Goal: Task Accomplishment & Management: Complete application form

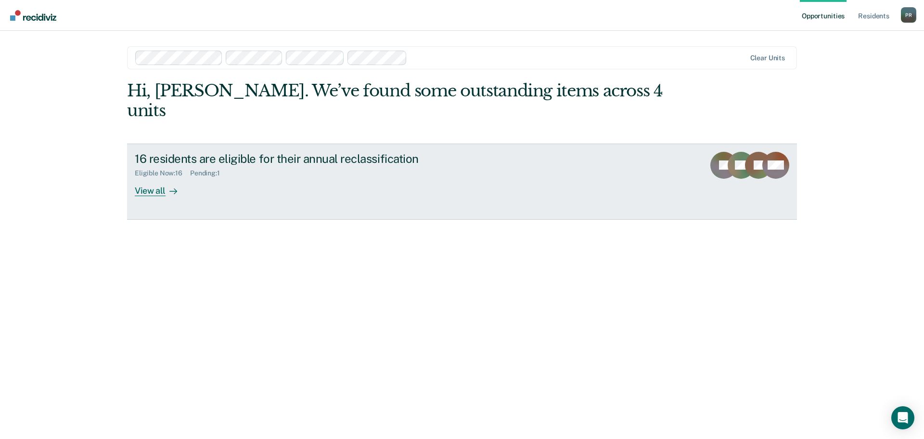
click at [169, 187] on icon at bounding box center [173, 191] width 8 height 8
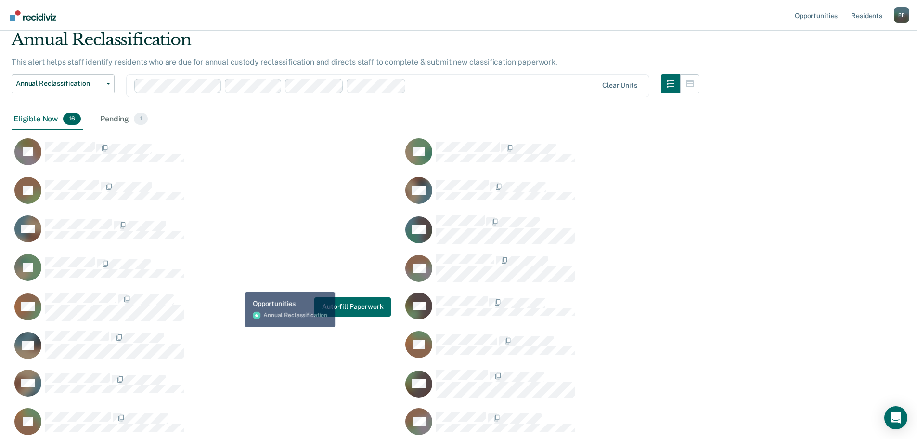
scroll to position [113, 0]
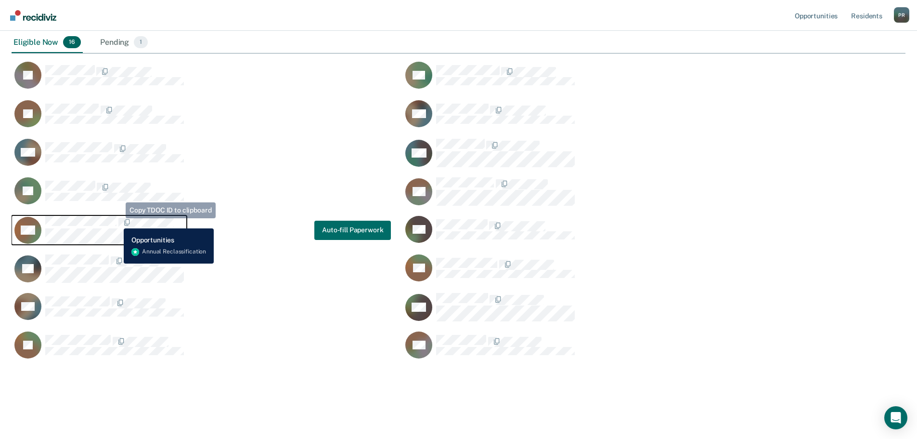
click at [116, 221] on span "CaseloadOpportunityCell-00387406" at bounding box center [117, 223] width 2 height 10
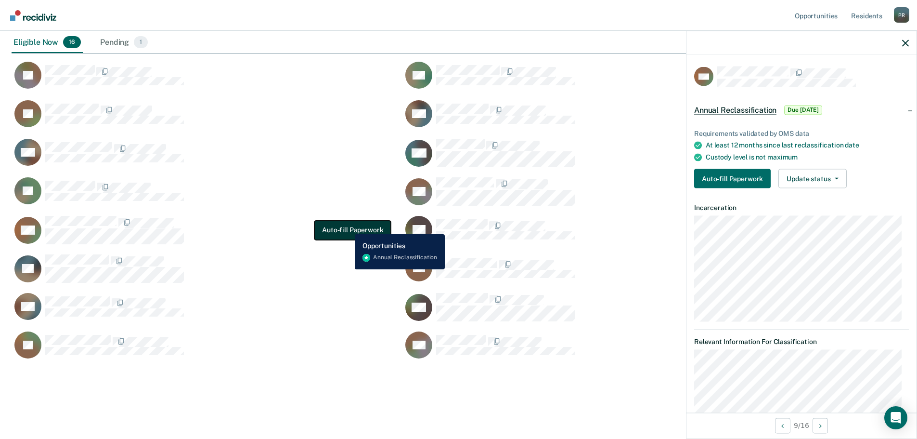
click at [348, 227] on button "Auto-fill Paperwork" at bounding box center [352, 229] width 77 height 19
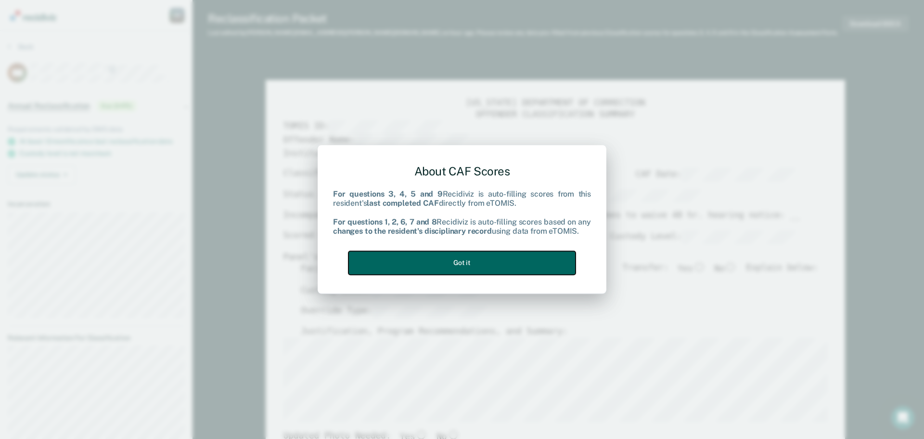
click at [475, 264] on button "Got it" at bounding box center [462, 263] width 227 height 24
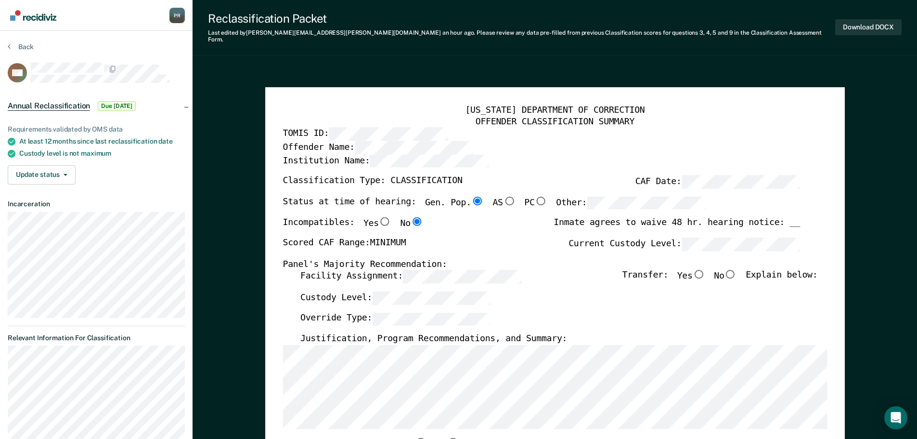
click at [736, 270] on input "No" at bounding box center [730, 274] width 13 height 9
type textarea "x"
radio input "true"
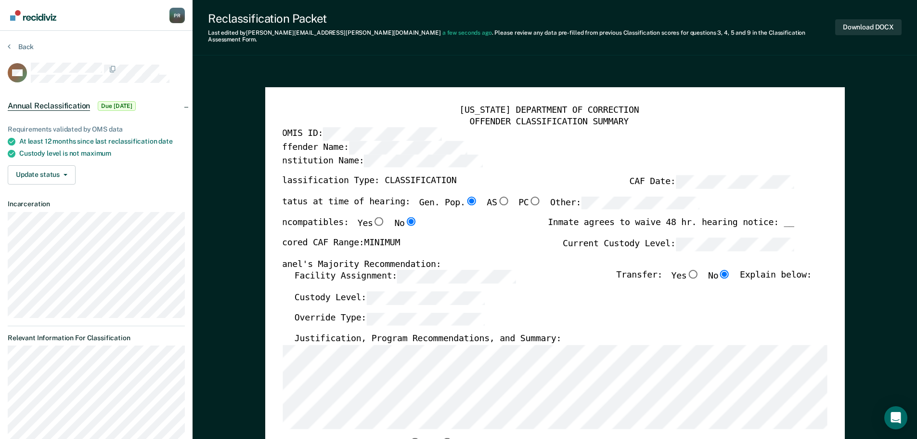
scroll to position [0, 5]
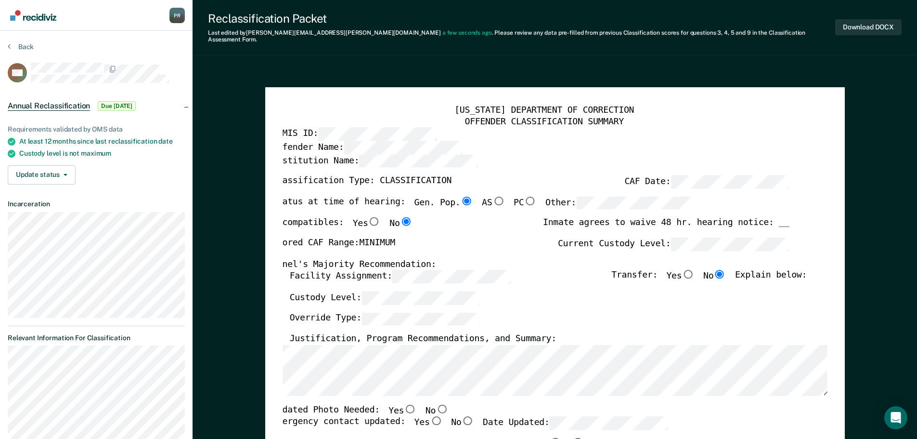
click at [436, 404] on input "No" at bounding box center [442, 408] width 13 height 9
type textarea "x"
radio input "true"
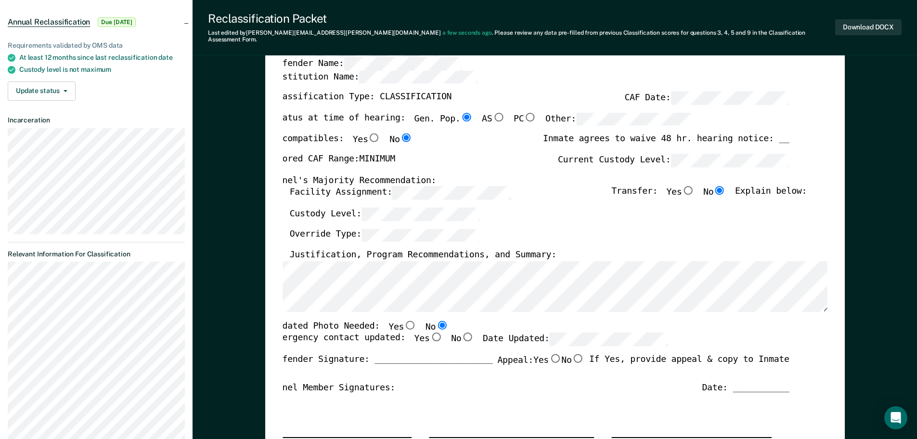
scroll to position [96, 0]
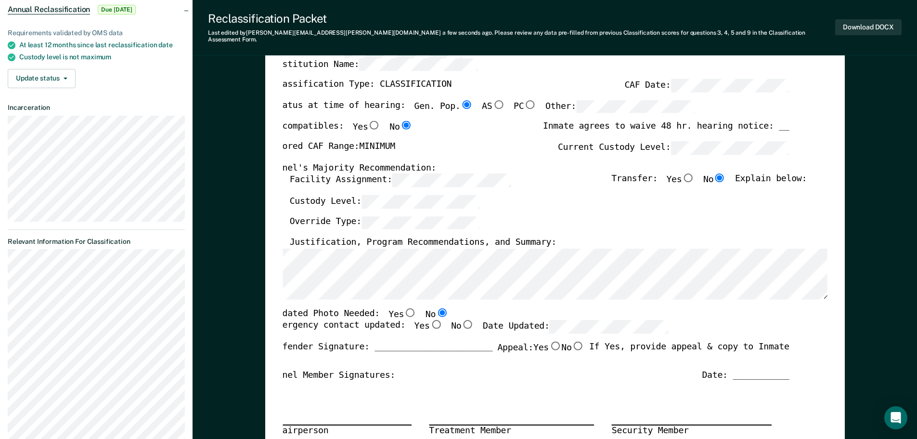
click at [429, 320] on input "Yes" at bounding box center [435, 324] width 13 height 9
type textarea "x"
radio input "true"
click at [574, 341] on input "No" at bounding box center [577, 345] width 13 height 9
type textarea "x"
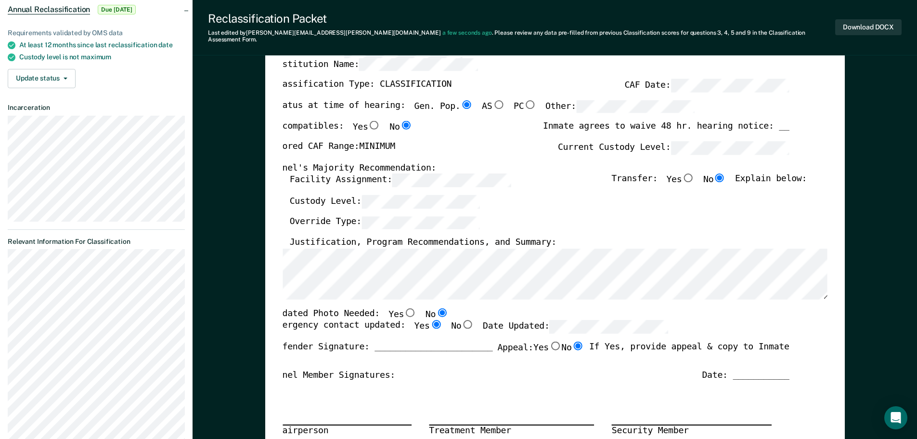
radio input "true"
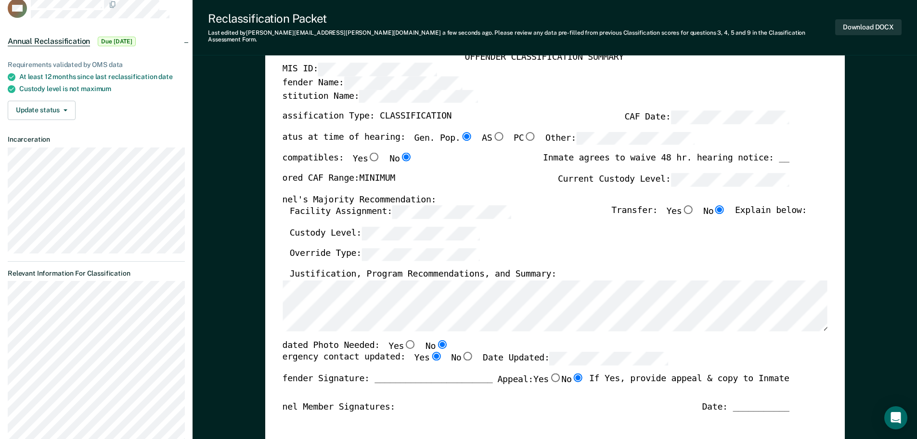
scroll to position [0, 0]
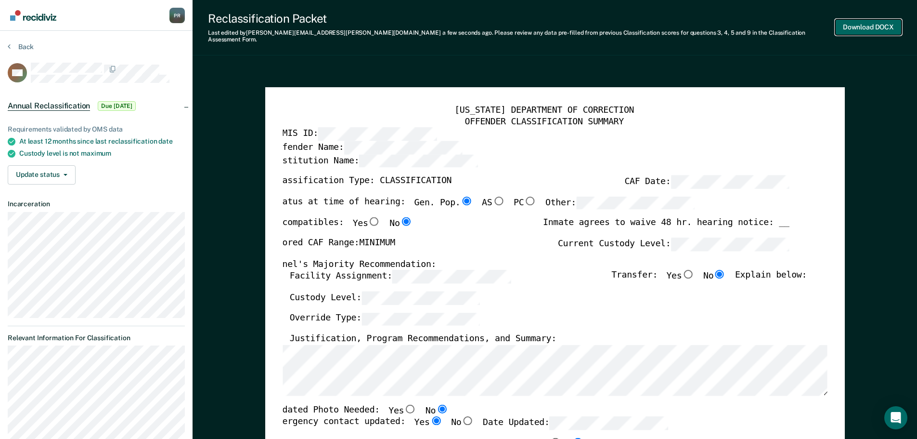
click at [870, 24] on button "Download DOCX" at bounding box center [868, 27] width 66 height 16
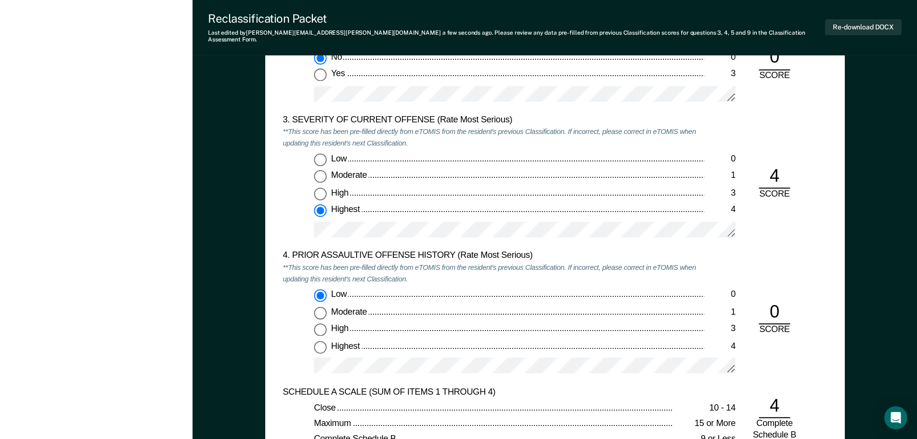
scroll to position [1155, 0]
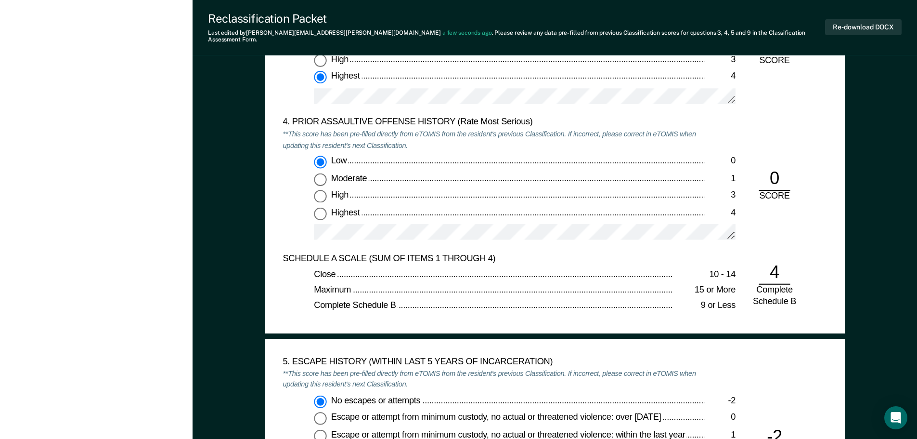
type textarea "x"
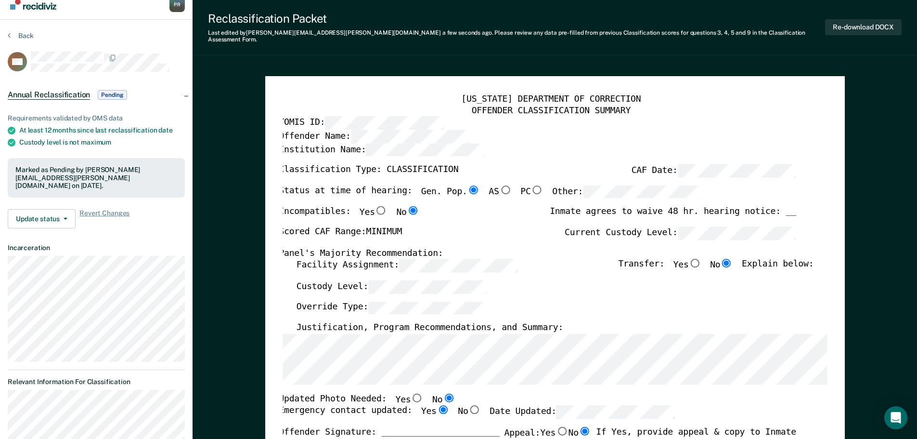
scroll to position [0, 0]
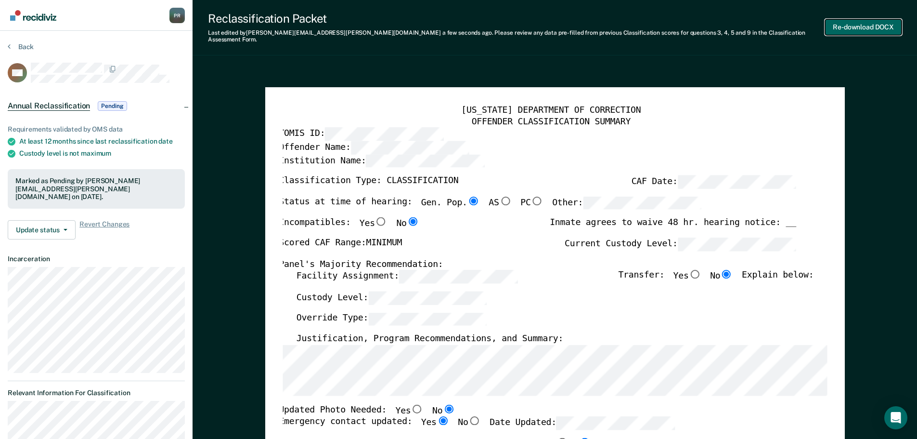
click at [868, 23] on button "Re-download DOCX" at bounding box center [863, 27] width 77 height 16
